Goal: Transaction & Acquisition: Purchase product/service

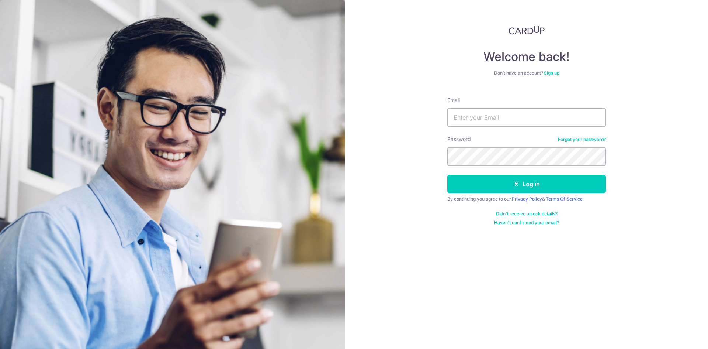
type input "KEELAYLIAN@YAHOO.COM"
click at [448, 175] on button "Log in" at bounding box center [527, 184] width 159 height 18
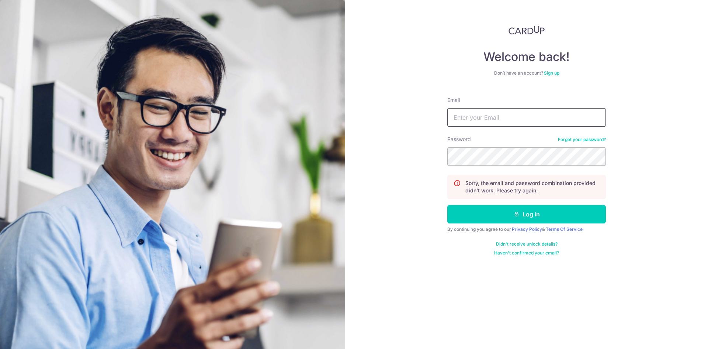
click at [504, 116] on input "Email" at bounding box center [527, 117] width 159 height 18
click at [531, 119] on input "lay.lian.kee@rajahtann.com" at bounding box center [527, 117] width 159 height 18
click at [517, 120] on input "lay.lian.kee@rajahtann.com" at bounding box center [527, 117] width 159 height 18
type input "KEELAYLIAN@YAHOO.COM"
click at [448, 205] on button "Log in" at bounding box center [527, 214] width 159 height 18
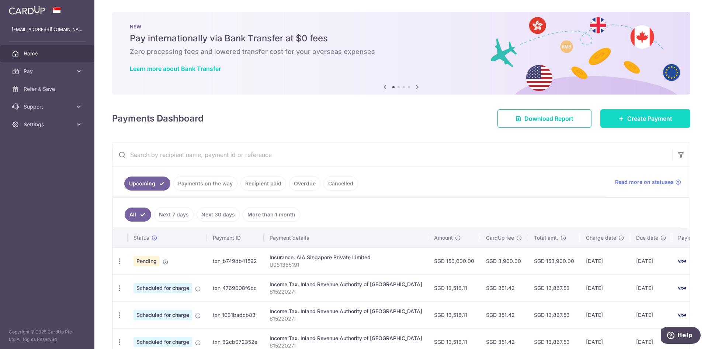
click at [619, 118] on icon at bounding box center [622, 118] width 6 height 6
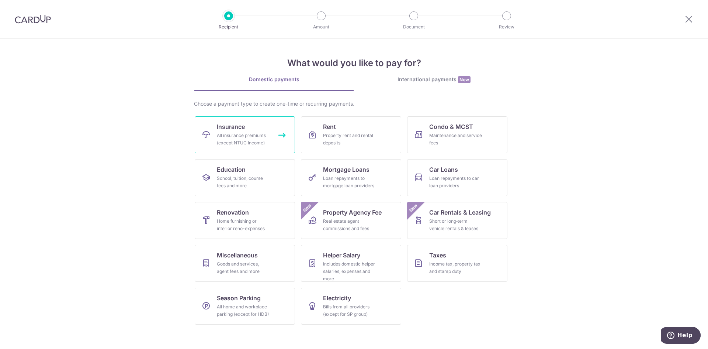
click at [248, 137] on div "All insurance premiums (except NTUC Income)" at bounding box center [243, 139] width 53 height 15
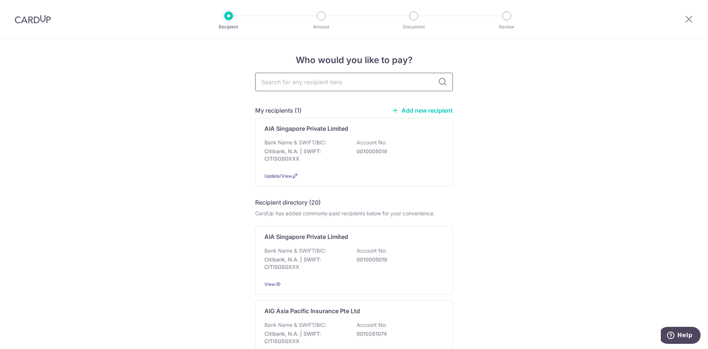
click at [299, 81] on input "text" at bounding box center [354, 82] width 198 height 18
click at [315, 149] on p "Citibank, N.A. | SWIFT: CITISGSGXXX" at bounding box center [306, 155] width 83 height 15
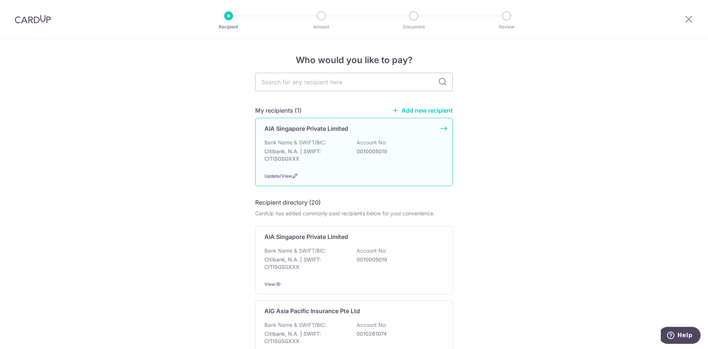
click at [374, 159] on div "Bank Name & SWIFT/BIC: Citibank, N.A. | SWIFT: CITISGSGXXX Account No: 00100050…" at bounding box center [354, 152] width 179 height 27
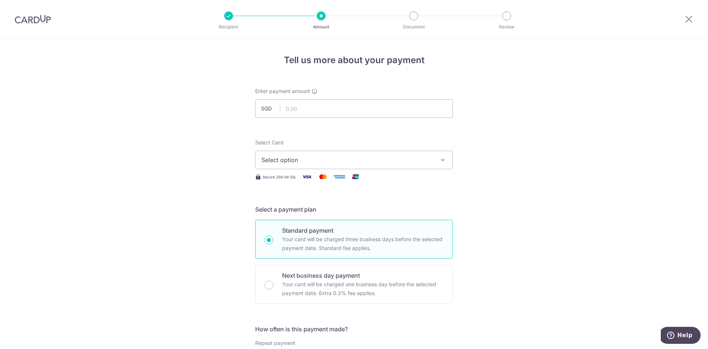
click at [293, 156] on span "Select option" at bounding box center [348, 159] width 172 height 9
click at [327, 242] on p "Your card will be charged three business days before the selected payment date.…" at bounding box center [363, 244] width 162 height 18
click at [273, 242] on input "Standard payment Your card will be charged three business days before the selec…" at bounding box center [269, 239] width 9 height 9
radio input "true"
click at [413, 163] on button "Select option" at bounding box center [354, 160] width 198 height 18
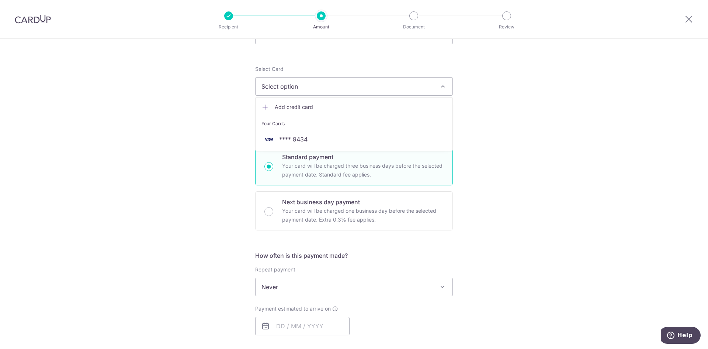
scroll to position [74, 0]
click at [307, 140] on span "**** 9434" at bounding box center [354, 138] width 185 height 9
click at [430, 85] on span "**** 9434" at bounding box center [348, 86] width 172 height 9
click at [287, 105] on span "Add credit card" at bounding box center [361, 106] width 172 height 7
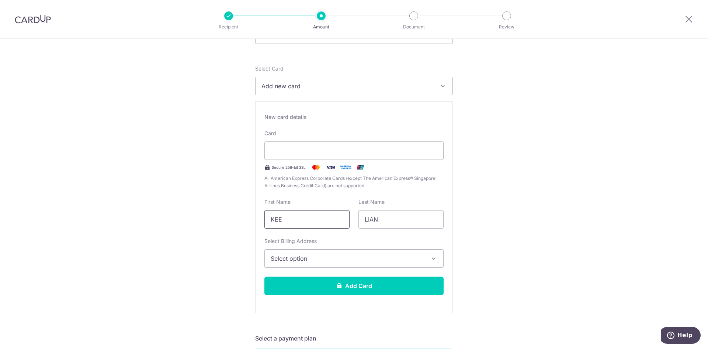
click at [289, 213] on input "KEE" at bounding box center [307, 219] width 85 height 18
type input "KEE"
click at [360, 221] on input "LIAN" at bounding box center [401, 219] width 85 height 18
drag, startPoint x: 360, startPoint y: 217, endPoint x: 359, endPoint y: 222, distance: 5.0
click at [360, 220] on input "LIAN" at bounding box center [401, 219] width 85 height 18
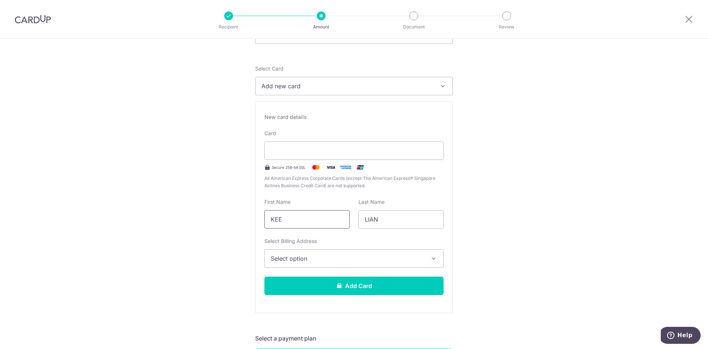
drag, startPoint x: 303, startPoint y: 216, endPoint x: 253, endPoint y: 219, distance: 50.3
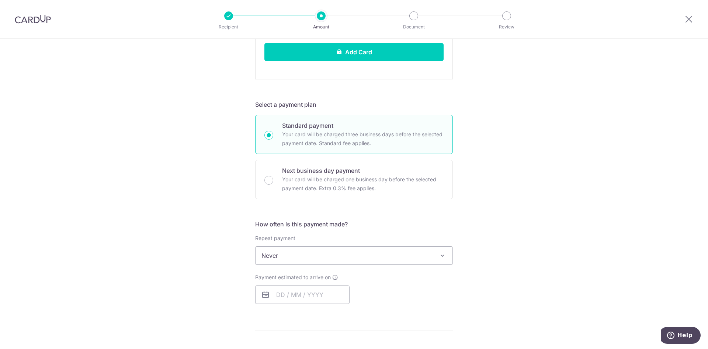
scroll to position [160, 0]
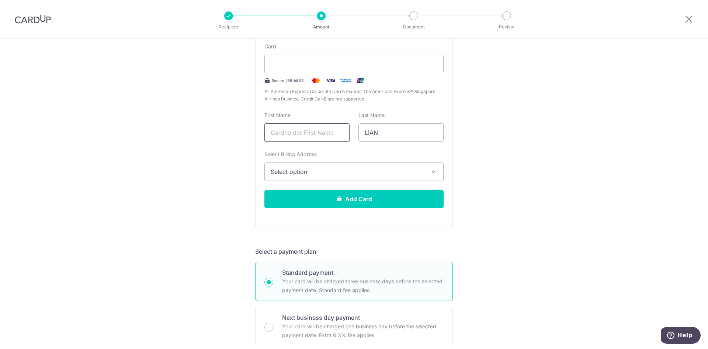
click at [302, 128] on input "text" at bounding box center [307, 132] width 85 height 18
type input "Lay Lian"
click at [391, 130] on input "LIAN" at bounding box center [401, 132] width 85 height 18
type input "L"
type input "KEE"
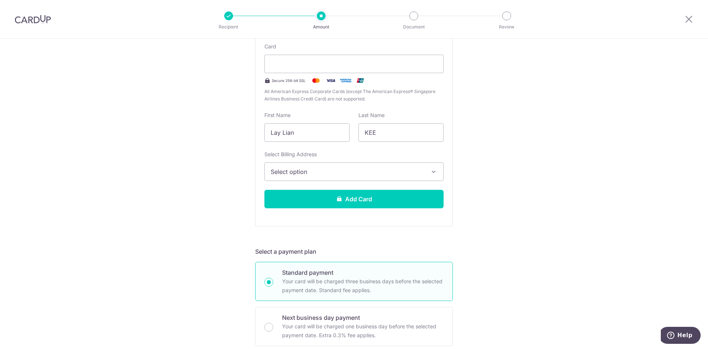
click at [301, 171] on span "Select option" at bounding box center [347, 171] width 153 height 9
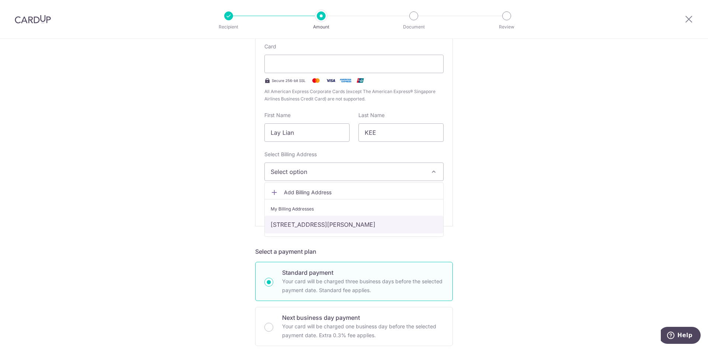
click at [309, 228] on link "3 Crichton Close, Singapore, Singapore-557983" at bounding box center [354, 224] width 179 height 18
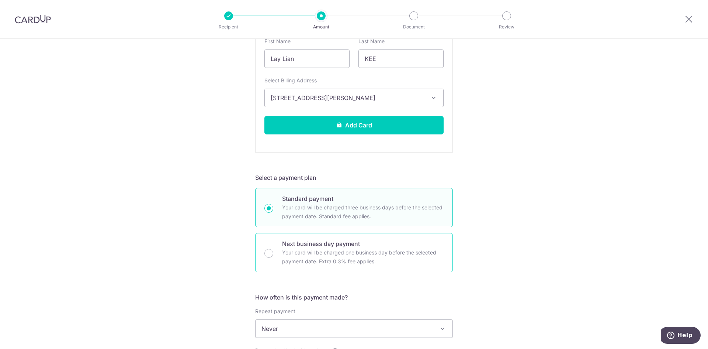
scroll to position [382, 0]
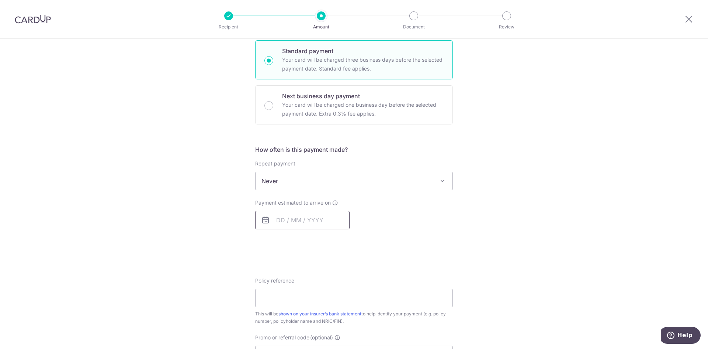
click at [309, 220] on input "text" at bounding box center [302, 220] width 94 height 18
click at [324, 301] on link "18" at bounding box center [330, 302] width 12 height 12
type input "18/09/2025"
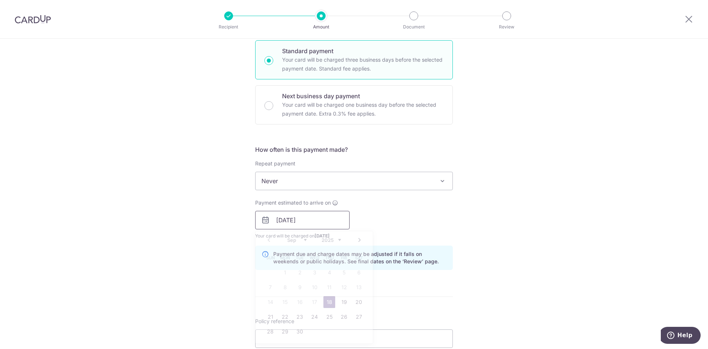
click at [295, 222] on input "18/09/2025" at bounding box center [302, 220] width 94 height 18
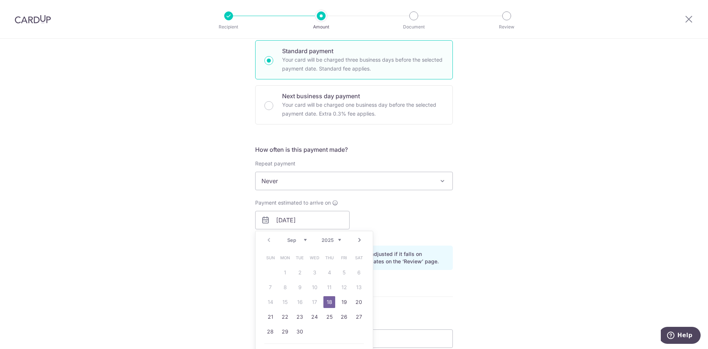
click at [314, 305] on table "Sun Mon Tue Wed Thu Fri Sat 1 2 3 4 5 6 7 8 9 10 11 12 13 14 15 16 17 18 19 20 …" at bounding box center [314, 294] width 103 height 89
click at [311, 302] on table "Sun Mon Tue Wed Thu Fri Sat 1 2 3 4 5 6 7 8 9 10 11 12 13 14 15 16 17 18 19 20 …" at bounding box center [314, 294] width 103 height 89
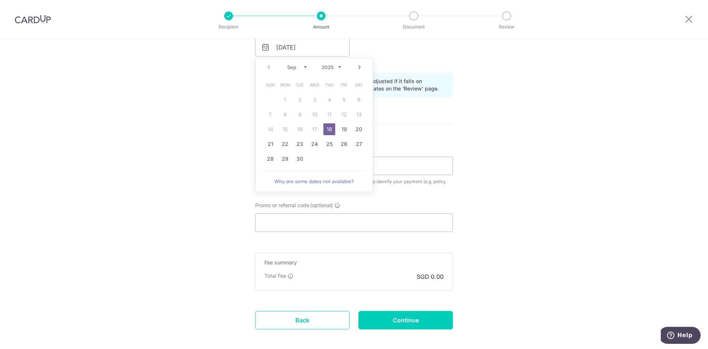
scroll to position [590, 0]
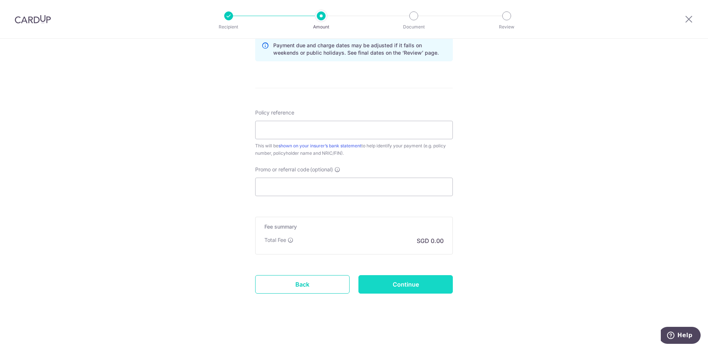
click at [411, 277] on input "Continue" at bounding box center [406, 284] width 94 height 18
type input "Create Schedule"
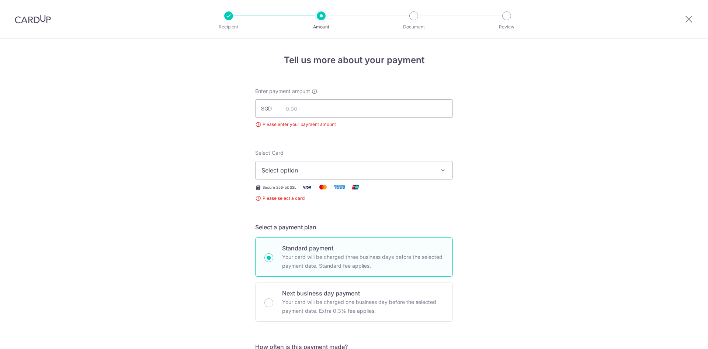
scroll to position [82, 0]
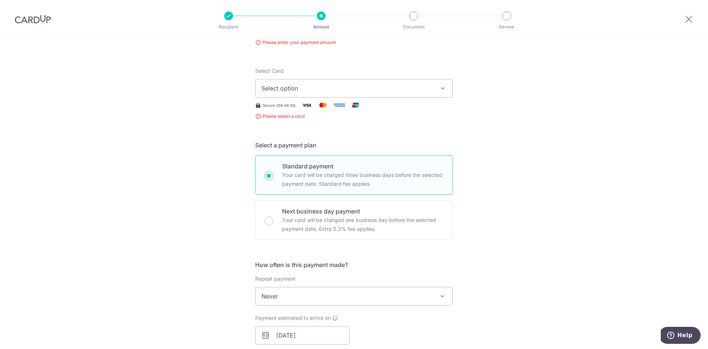
click at [284, 82] on button "Select option" at bounding box center [354, 88] width 198 height 18
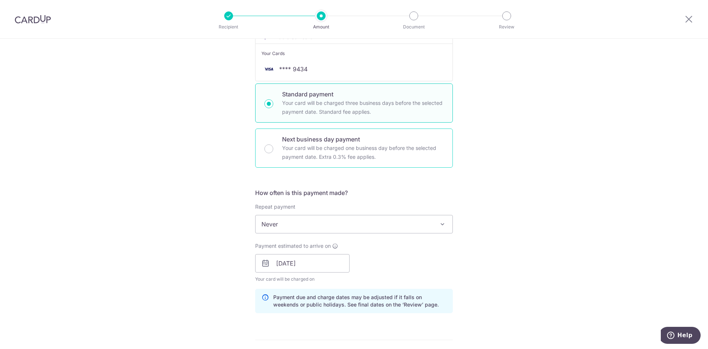
scroll to position [156, 0]
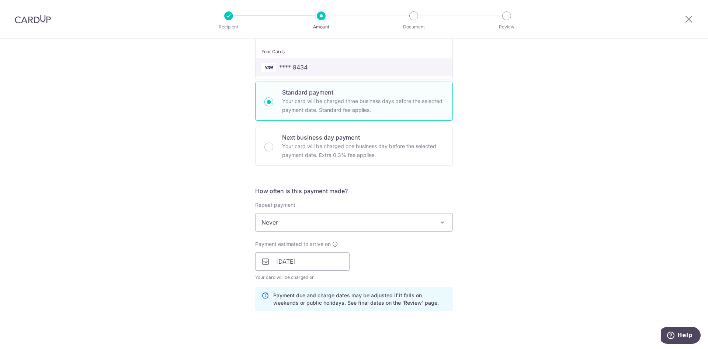
click at [299, 68] on span "**** 9434" at bounding box center [293, 67] width 28 height 9
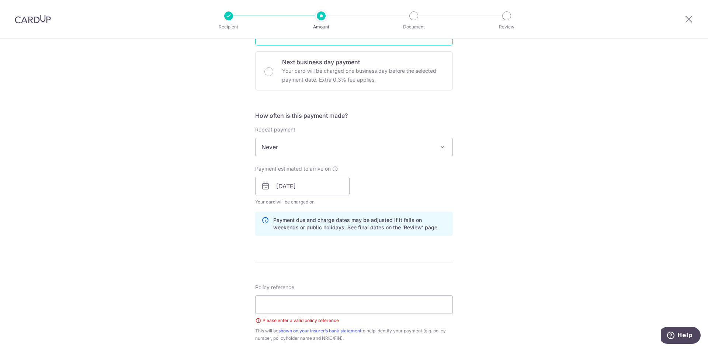
scroll to position [266, 0]
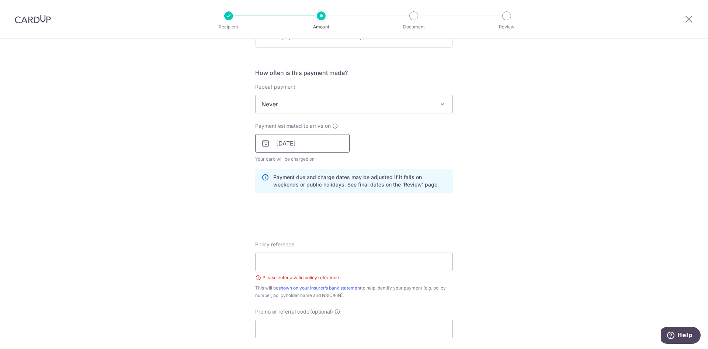
click at [316, 144] on input "[DATE]" at bounding box center [302, 143] width 94 height 18
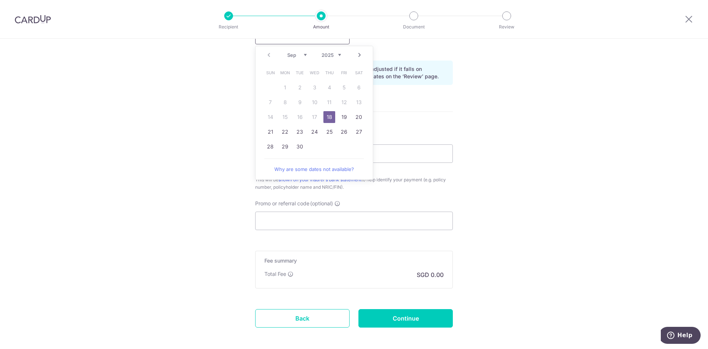
scroll to position [408, 0]
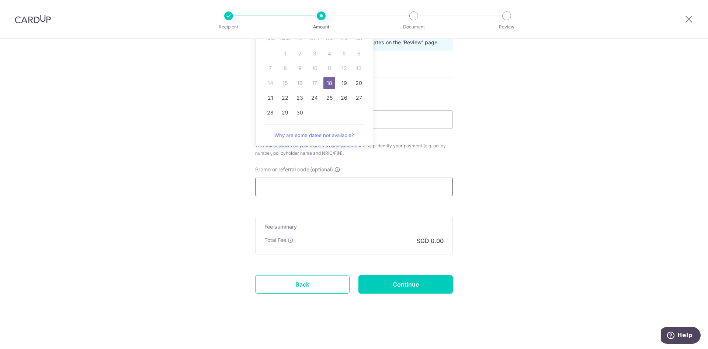
click at [290, 190] on input "Promo or referral code (optional)" at bounding box center [354, 186] width 198 height 18
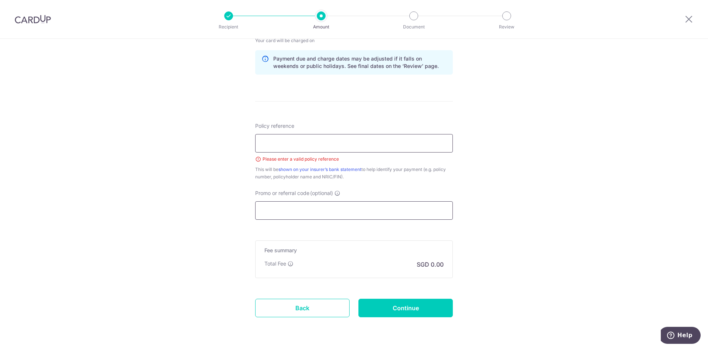
scroll to position [372, 0]
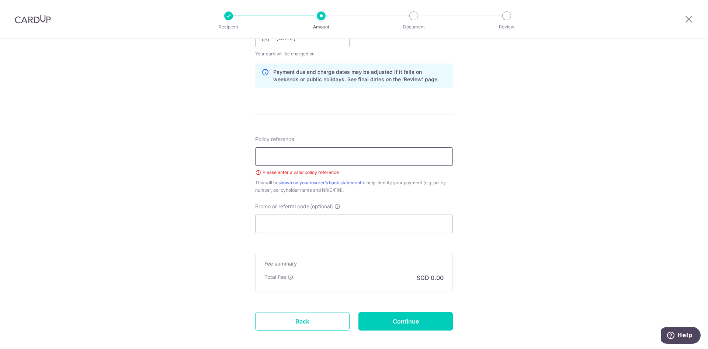
click at [284, 159] on input "Policy reference" at bounding box center [354, 156] width 198 height 18
drag, startPoint x: 535, startPoint y: 366, endPoint x: 691, endPoint y: 363, distance: 156.5
drag, startPoint x: 691, startPoint y: 363, endPoint x: 301, endPoint y: 150, distance: 444.5
click at [301, 150] on input "h220562001" at bounding box center [354, 156] width 198 height 18
click at [261, 153] on input "h220562001" at bounding box center [354, 156] width 198 height 18
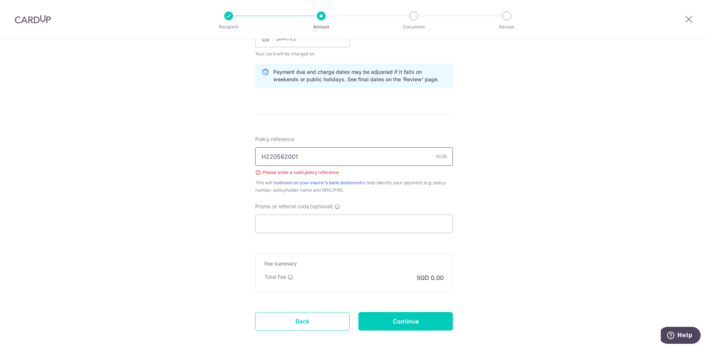
click at [331, 164] on input "H220562001" at bounding box center [354, 156] width 198 height 18
type input "H220562001"
click at [398, 323] on input "Continue" at bounding box center [406, 321] width 94 height 18
type input "Create Schedule"
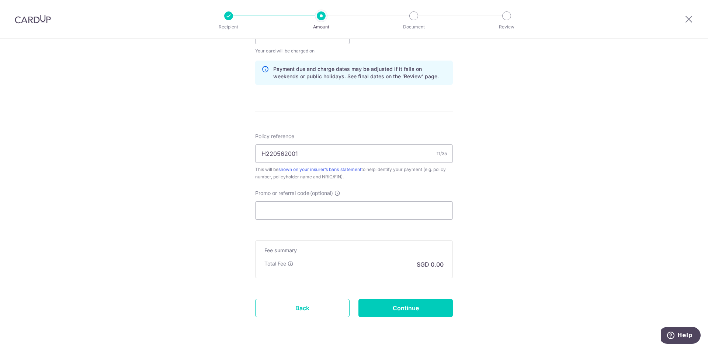
scroll to position [361, 0]
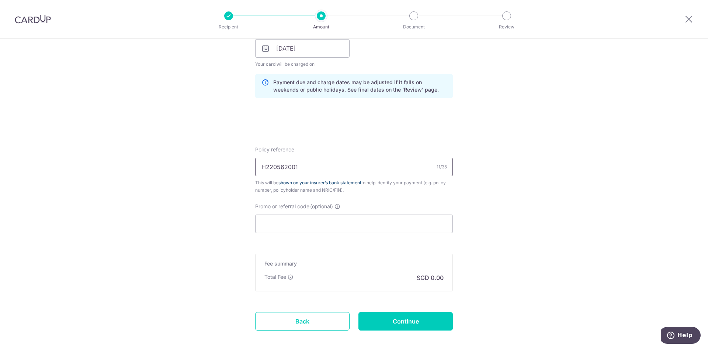
drag, startPoint x: 264, startPoint y: 167, endPoint x: 301, endPoint y: 184, distance: 40.9
click at [267, 169] on input "H220562001" at bounding box center [354, 167] width 198 height 18
type input "E20562001"
click at [405, 320] on input "Continue" at bounding box center [406, 321] width 94 height 18
type input "Create Schedule"
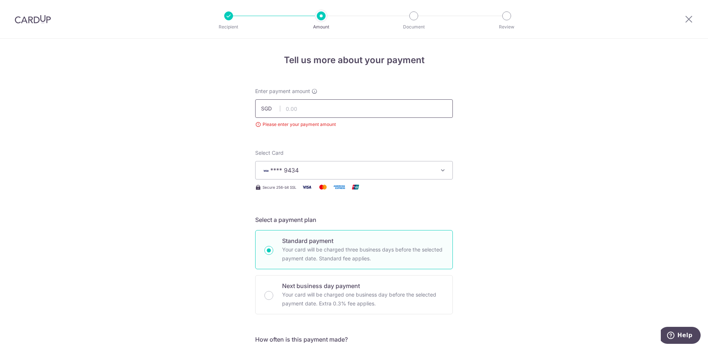
click at [303, 106] on input "text" at bounding box center [354, 108] width 198 height 18
click at [303, 106] on input "5977" at bounding box center [354, 108] width 198 height 18
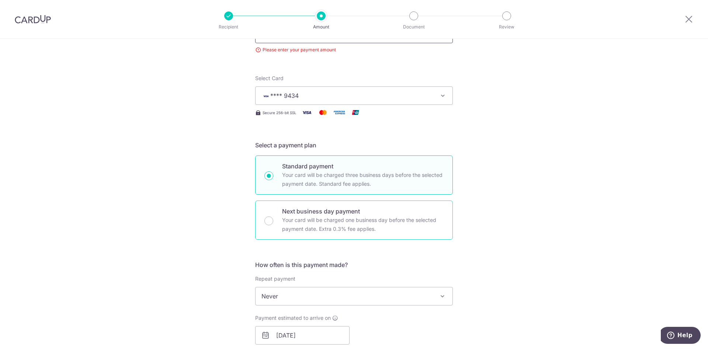
scroll to position [74, 0]
type input "5,977.34"
click at [404, 98] on span "**** 9434" at bounding box center [348, 96] width 172 height 9
click at [296, 117] on span "Add credit card" at bounding box center [361, 116] width 172 height 7
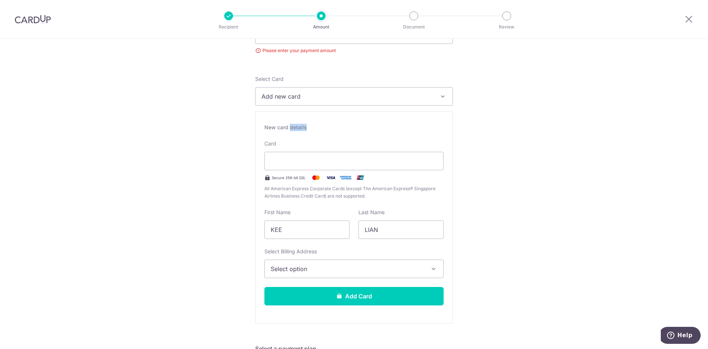
click at [296, 117] on div "New card details Card Secure 256-bit SSL All American Express Corporate Cards (…" at bounding box center [354, 217] width 198 height 212
click at [316, 152] on div at bounding box center [354, 161] width 179 height 18
click at [310, 153] on div at bounding box center [354, 161] width 179 height 18
click at [352, 292] on button "Add Card" at bounding box center [354, 296] width 179 height 18
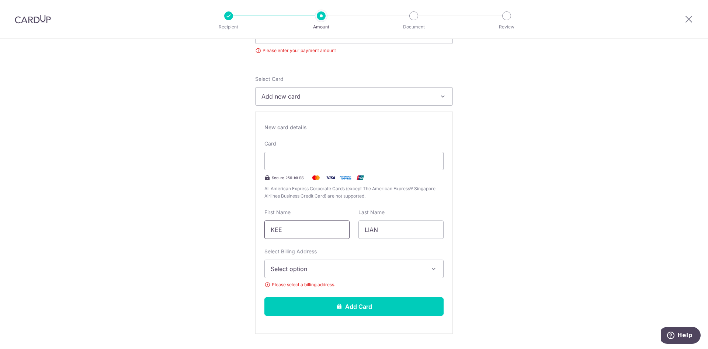
click at [304, 232] on input "KEE" at bounding box center [307, 229] width 85 height 18
click at [309, 229] on input "KEE" at bounding box center [307, 229] width 85 height 18
type input "KEE Lay"
click at [313, 266] on span "Select option" at bounding box center [347, 268] width 153 height 9
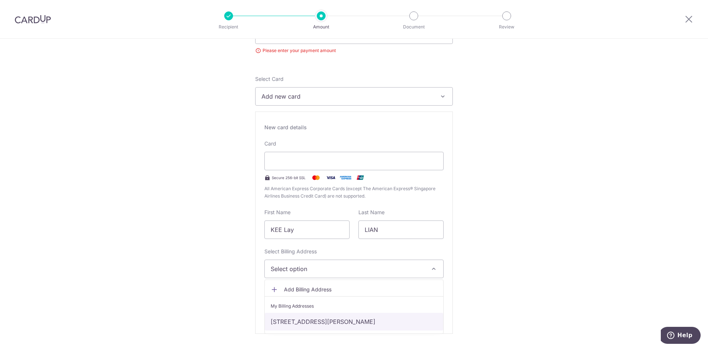
click at [296, 326] on link "[STREET_ADDRESS][PERSON_NAME]" at bounding box center [354, 322] width 179 height 18
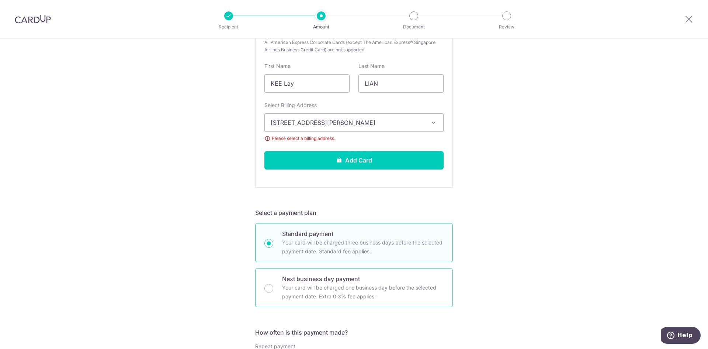
scroll to position [221, 0]
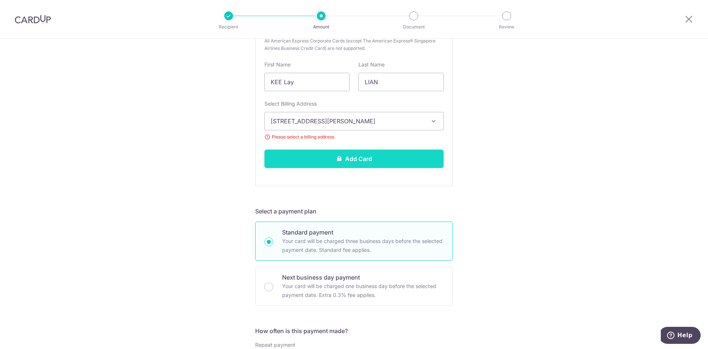
click at [373, 158] on button "Add Card" at bounding box center [354, 158] width 179 height 18
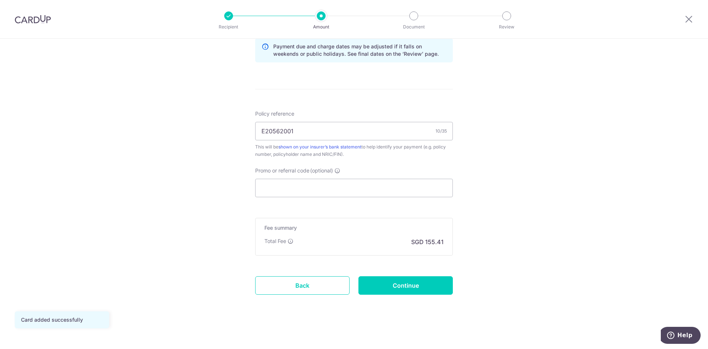
scroll to position [388, 0]
click at [265, 130] on input "E20562001" at bounding box center [354, 130] width 198 height 18
click at [264, 130] on input "E20562001" at bounding box center [354, 130] width 198 height 18
type input "H220562001"
click at [281, 187] on input "Promo or referral code (optional)" at bounding box center [354, 186] width 198 height 18
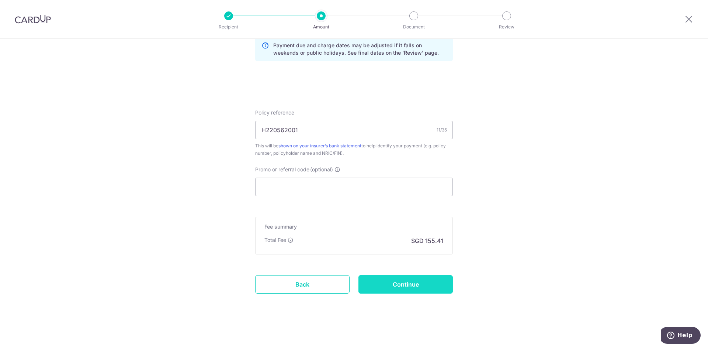
click at [411, 281] on input "Continue" at bounding box center [406, 284] width 94 height 18
type input "Create Schedule"
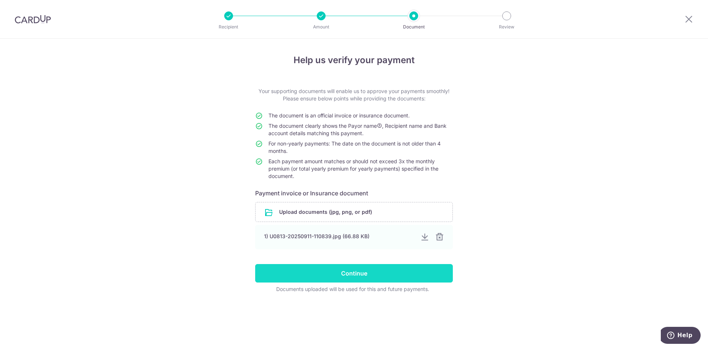
click at [356, 276] on input "Continue" at bounding box center [354, 273] width 198 height 18
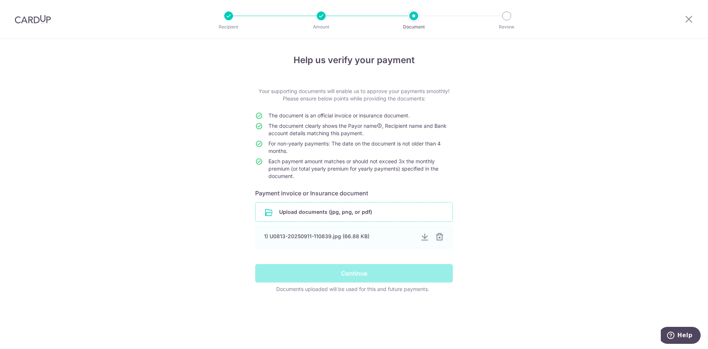
click at [330, 210] on input "file" at bounding box center [354, 211] width 197 height 19
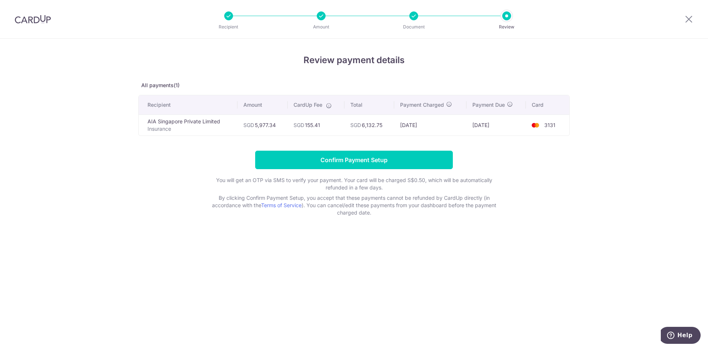
click at [412, 19] on div at bounding box center [414, 15] width 9 height 9
click at [414, 11] on div at bounding box center [414, 15] width 9 height 9
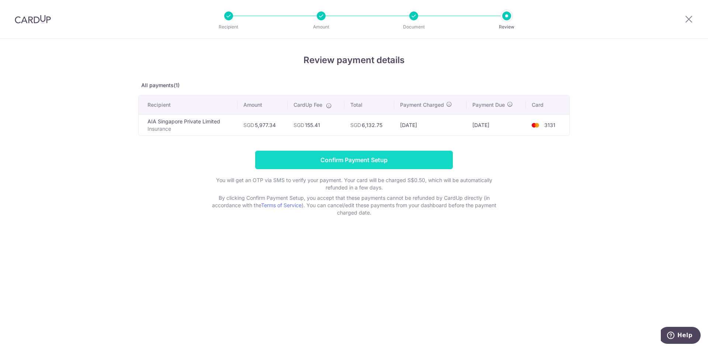
click at [351, 162] on input "Confirm Payment Setup" at bounding box center [354, 160] width 198 height 18
